Goal: Find specific page/section: Find specific page/section

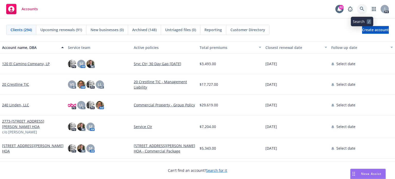
click at [360, 8] on icon at bounding box center [361, 9] width 4 height 4
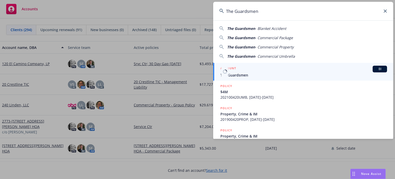
type input "The Guardsmen"
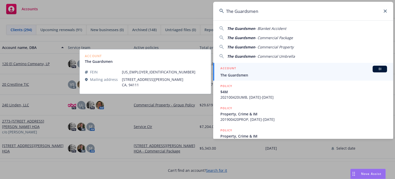
click at [245, 75] on span "The Guardsmen" at bounding box center [303, 74] width 166 height 5
